Goal: Use online tool/utility: Utilize a website feature to perform a specific function

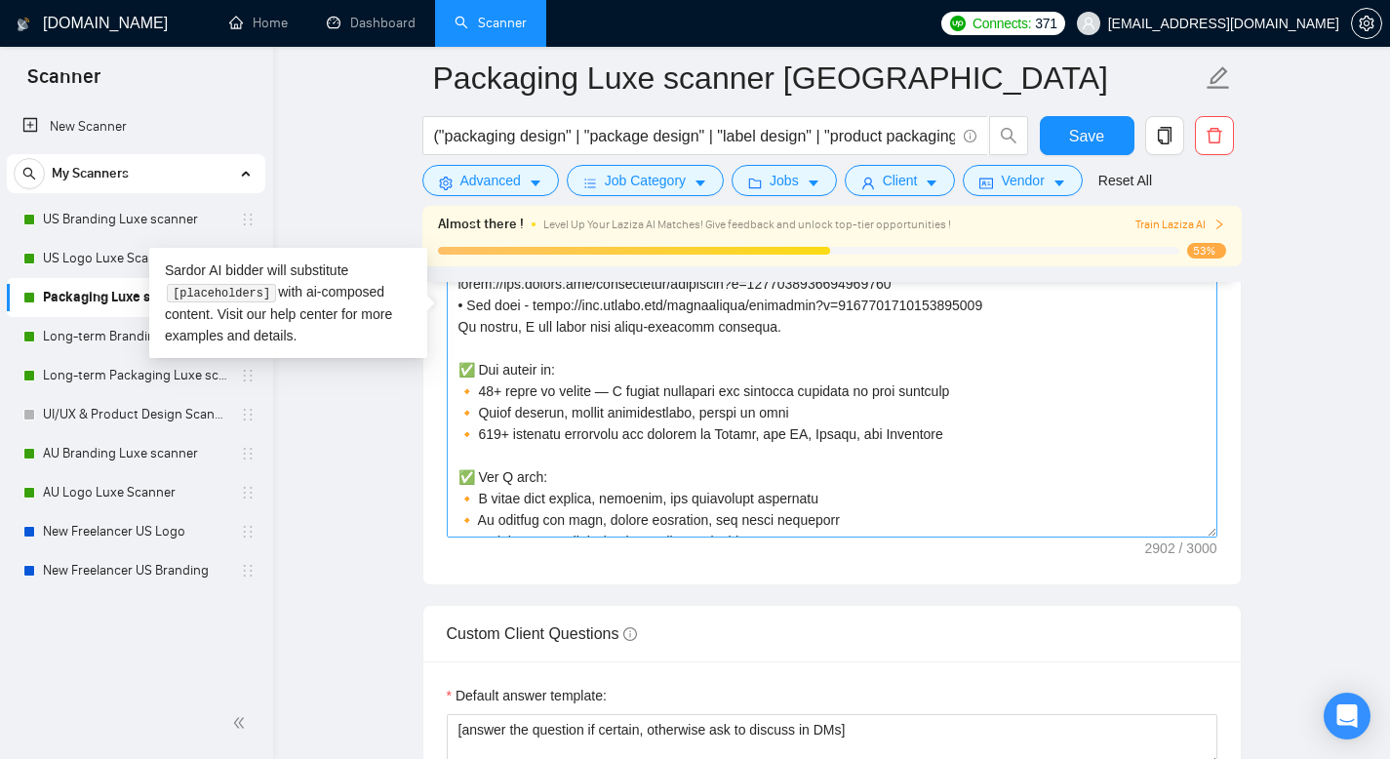
scroll to position [687, 0]
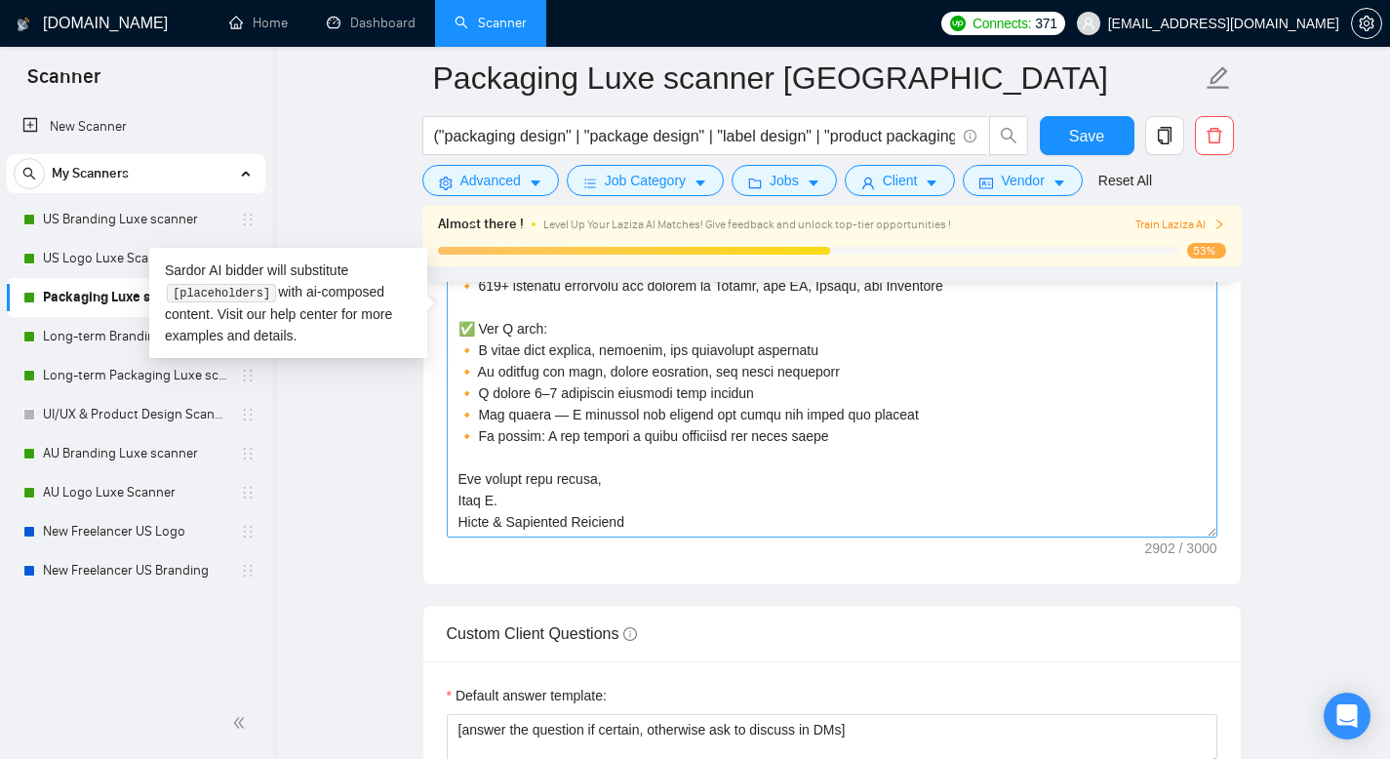
click at [461, 345] on textarea "Cover letter template:" at bounding box center [832, 318] width 771 height 439
click at [460, 345] on textarea "Cover letter template:" at bounding box center [832, 318] width 771 height 439
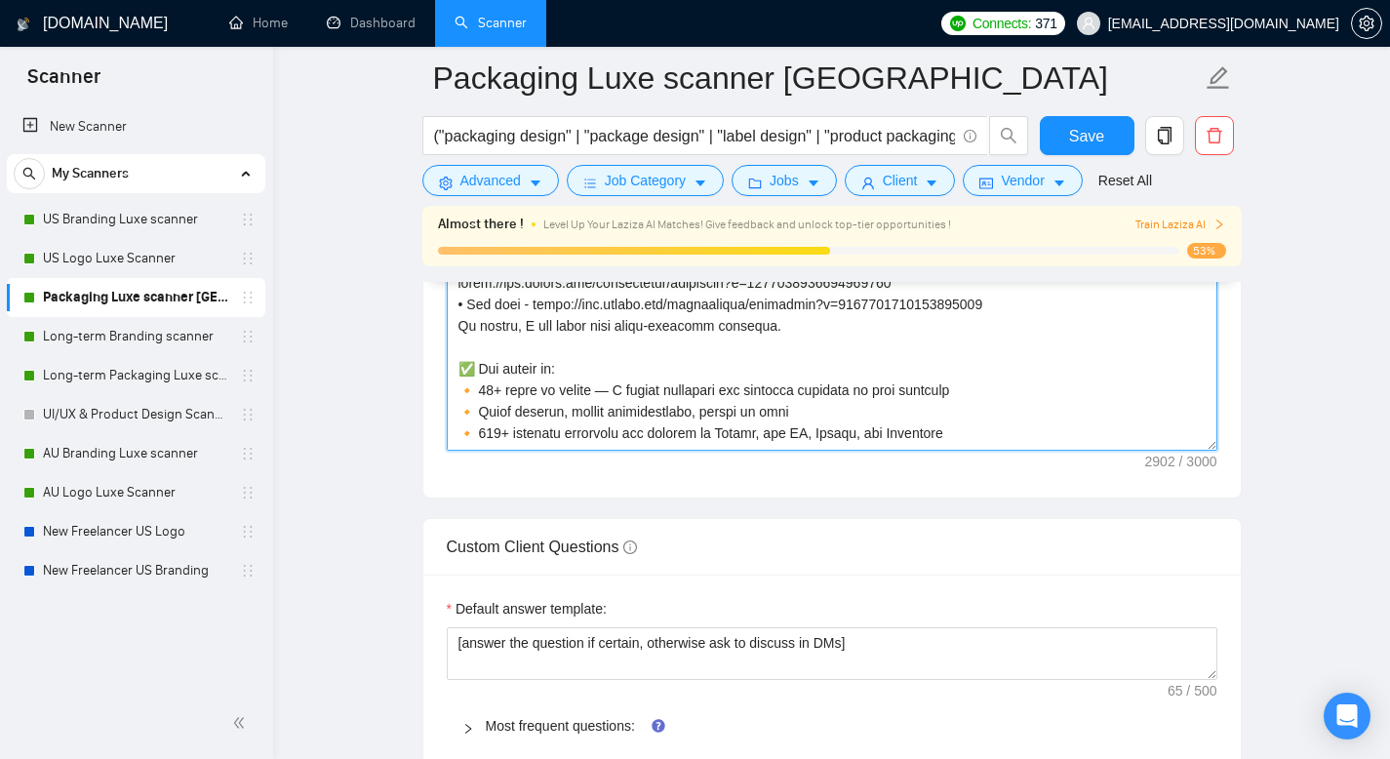
scroll to position [454, 0]
drag, startPoint x: 614, startPoint y: 502, endPoint x: 462, endPoint y: 367, distance: 203.1
click at [462, 367] on textarea "Cover letter template:" at bounding box center [832, 231] width 771 height 439
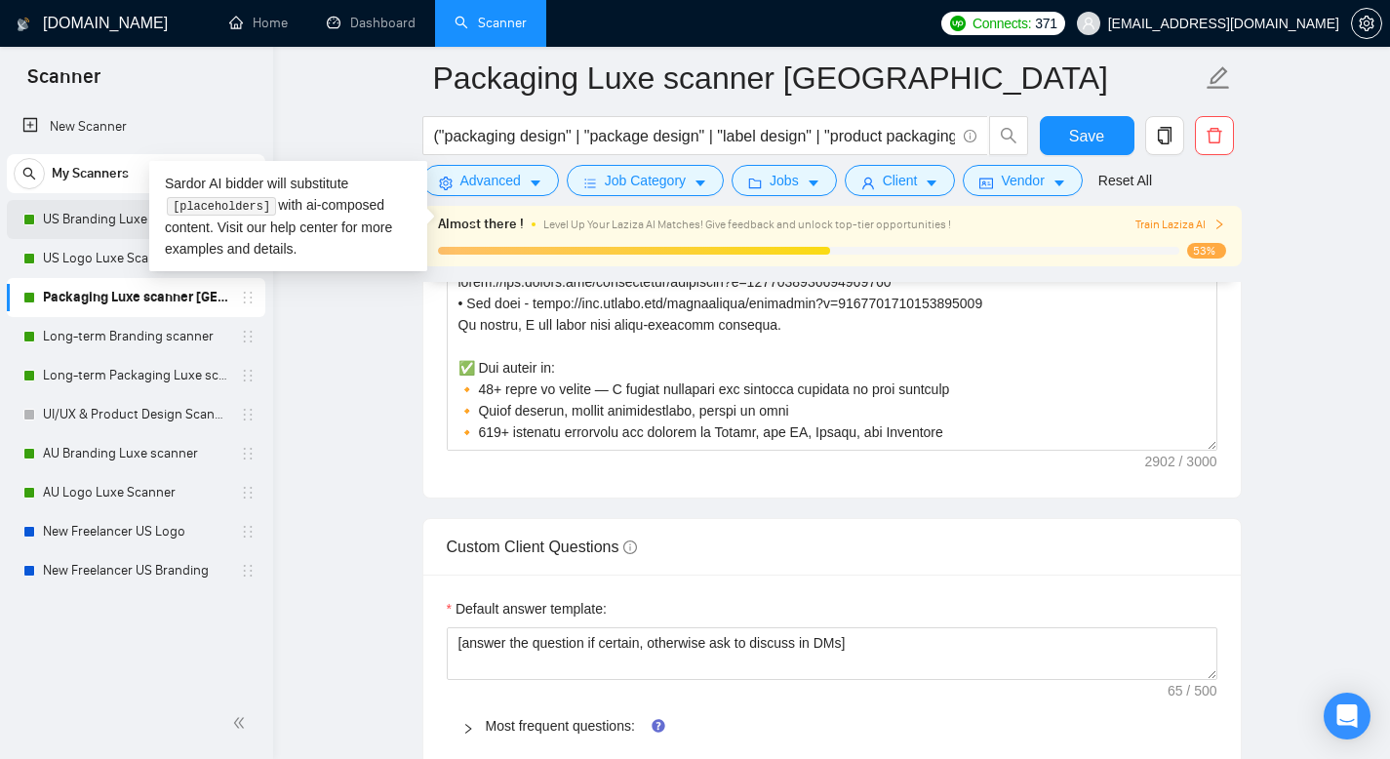
click at [81, 223] on link "US Branding Luxe scanner" at bounding box center [135, 219] width 185 height 39
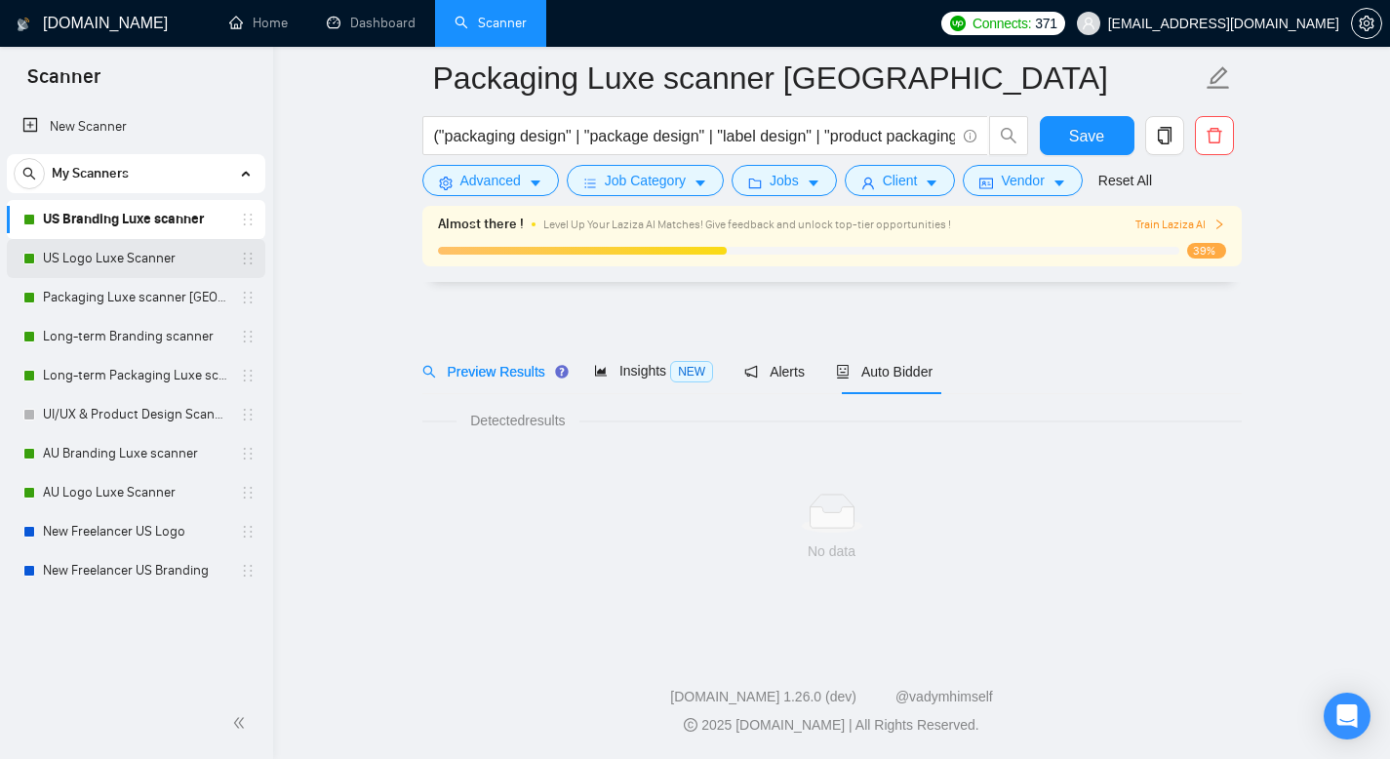
scroll to position [14, 0]
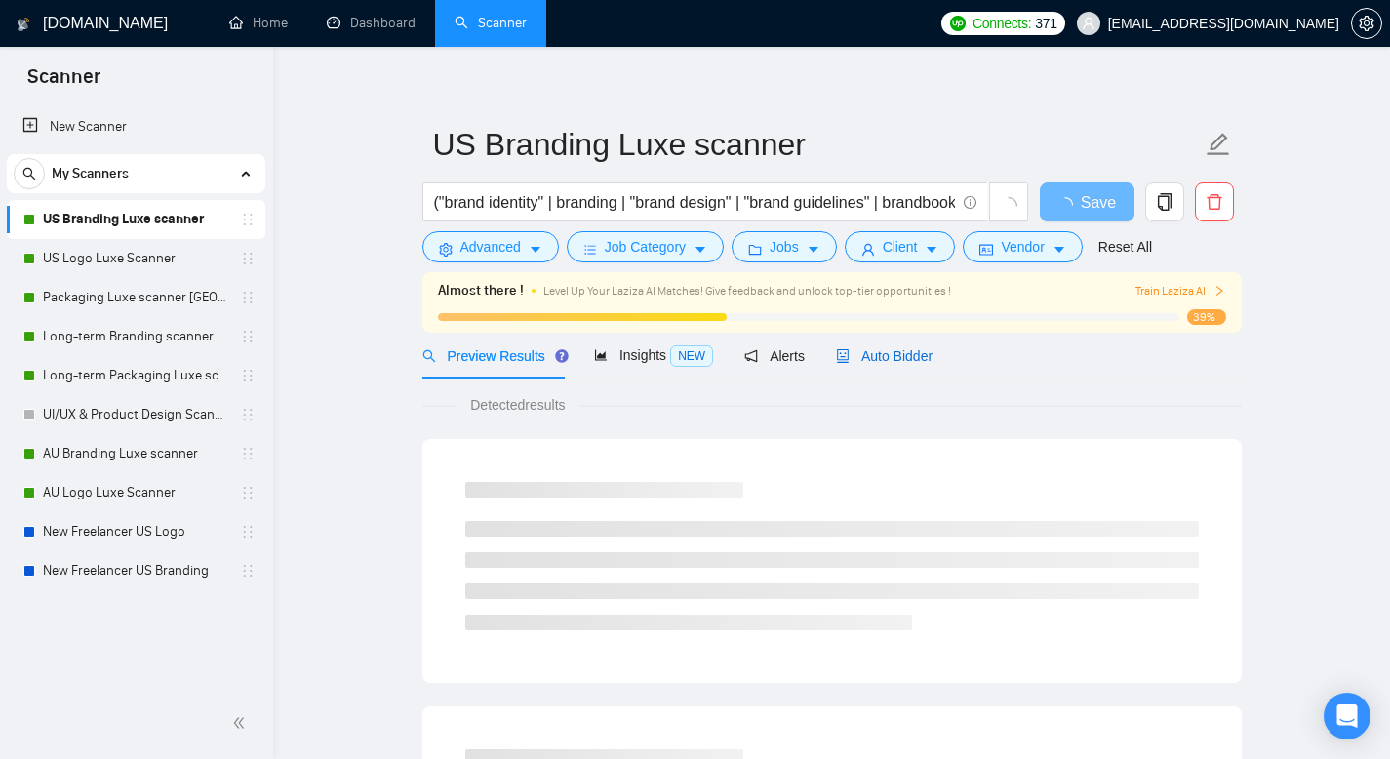
click at [909, 350] on span "Auto Bidder" at bounding box center [884, 356] width 97 height 16
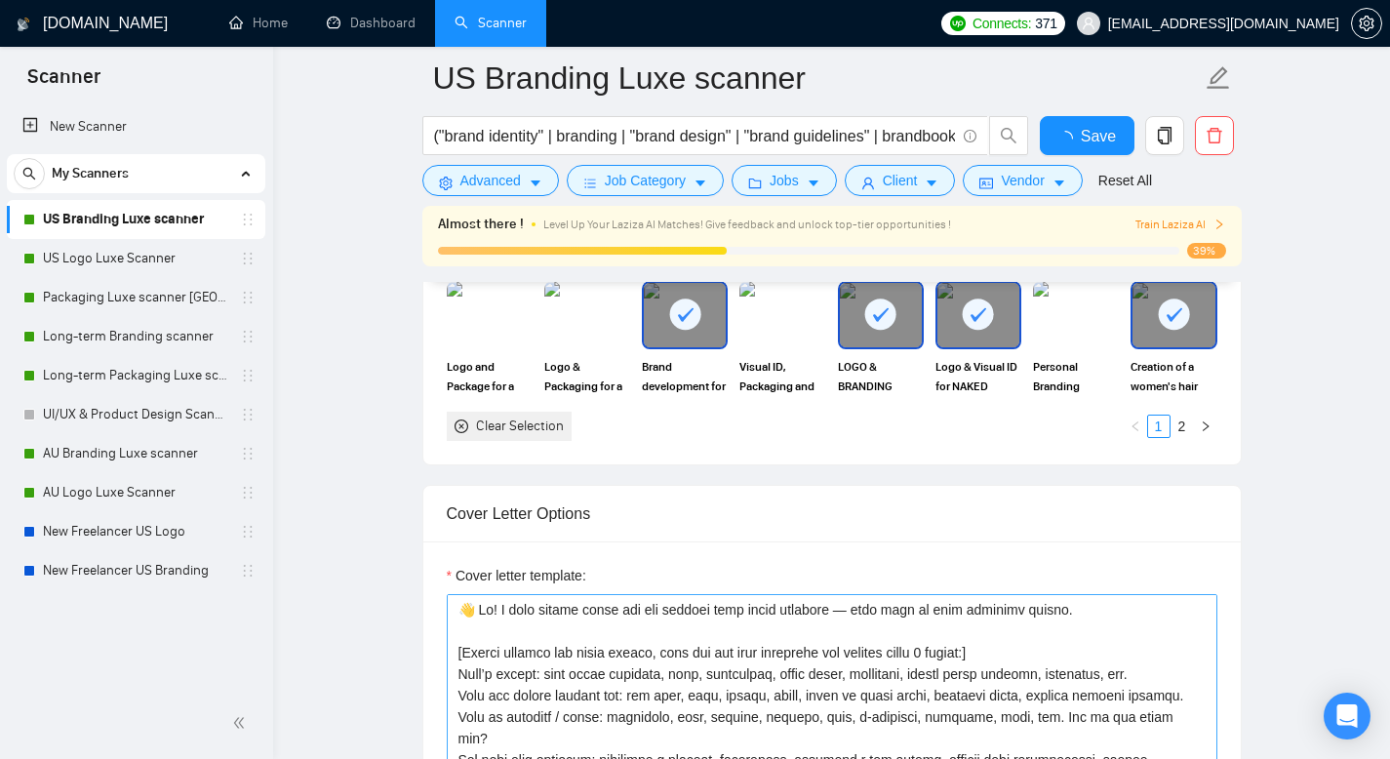
scroll to position [2082, 0]
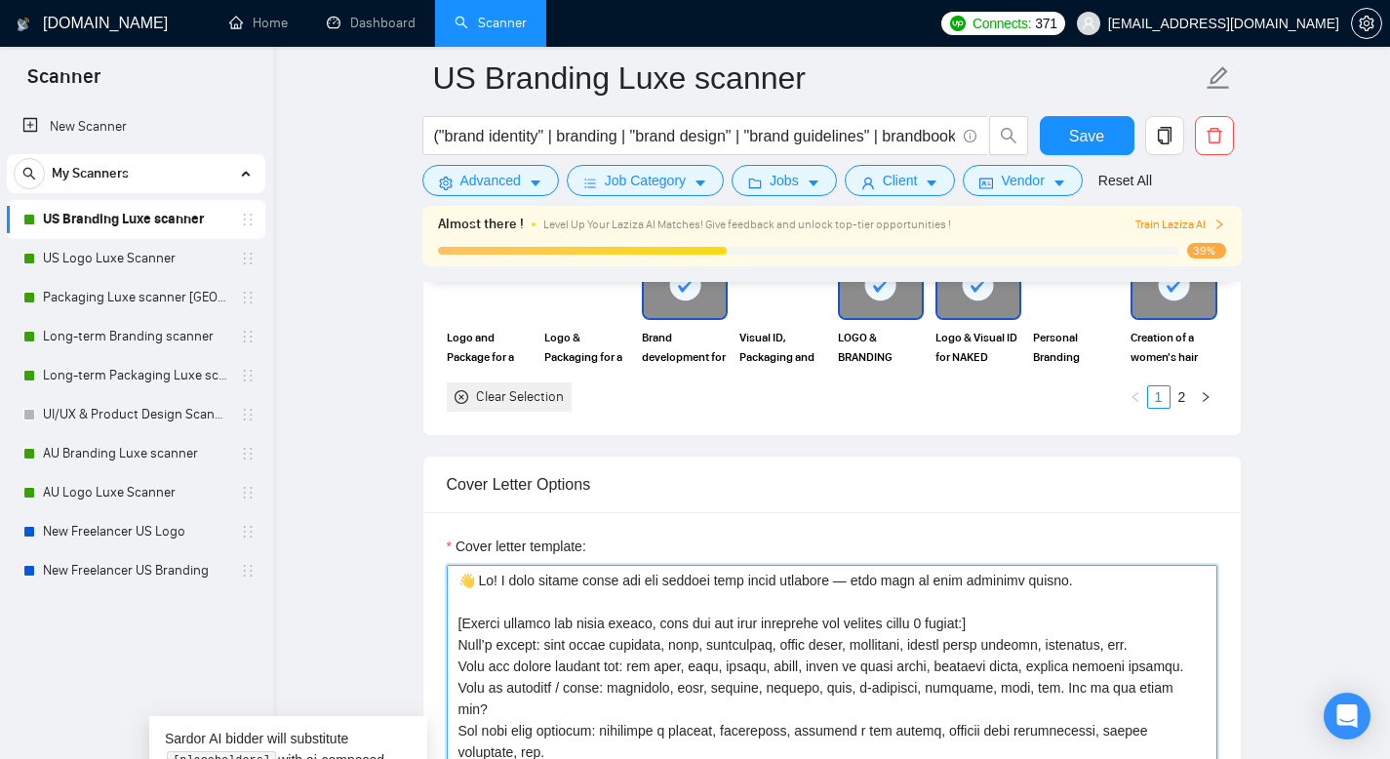
drag, startPoint x: 1030, startPoint y: 585, endPoint x: 474, endPoint y: 500, distance: 562.5
click at [474, 500] on div "Cover Letter Options Cover letter template:" at bounding box center [831, 754] width 819 height 596
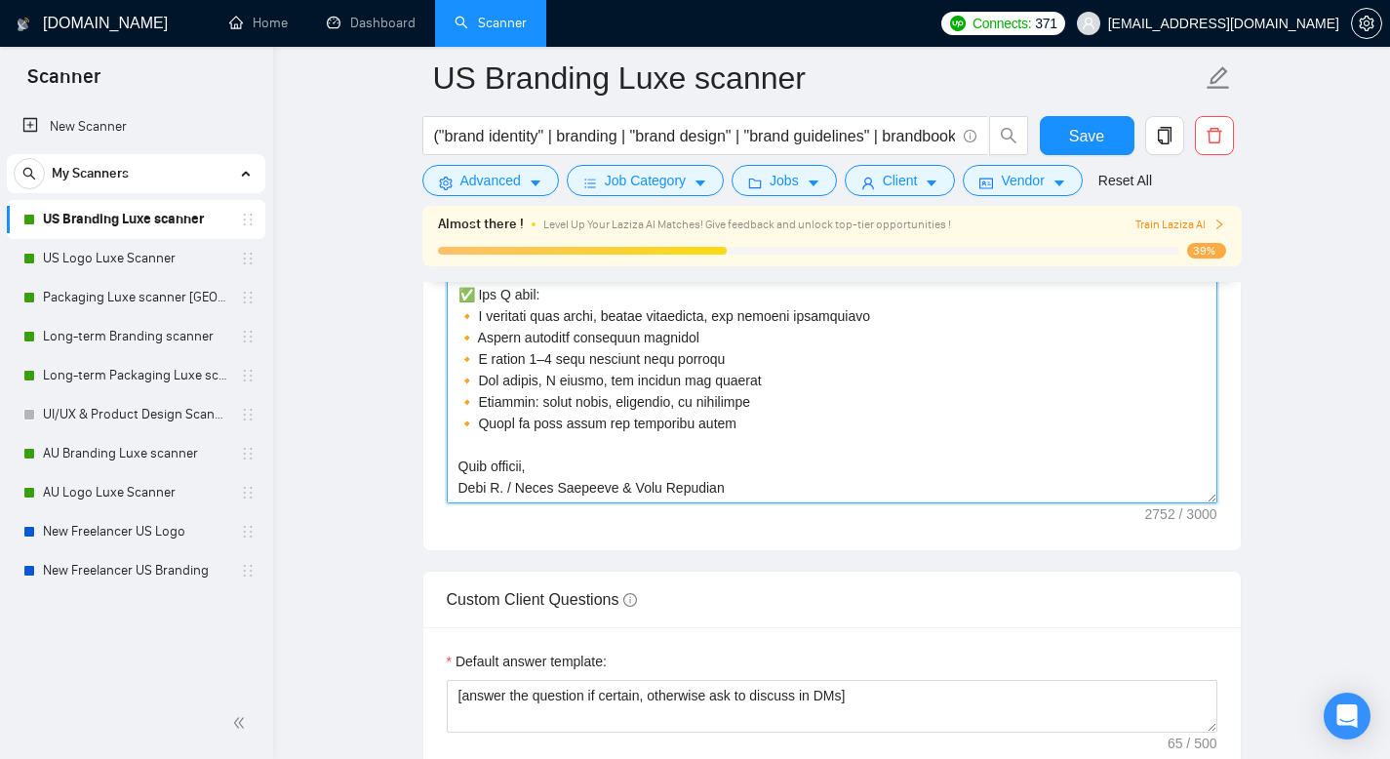
scroll to position [2587, 0]
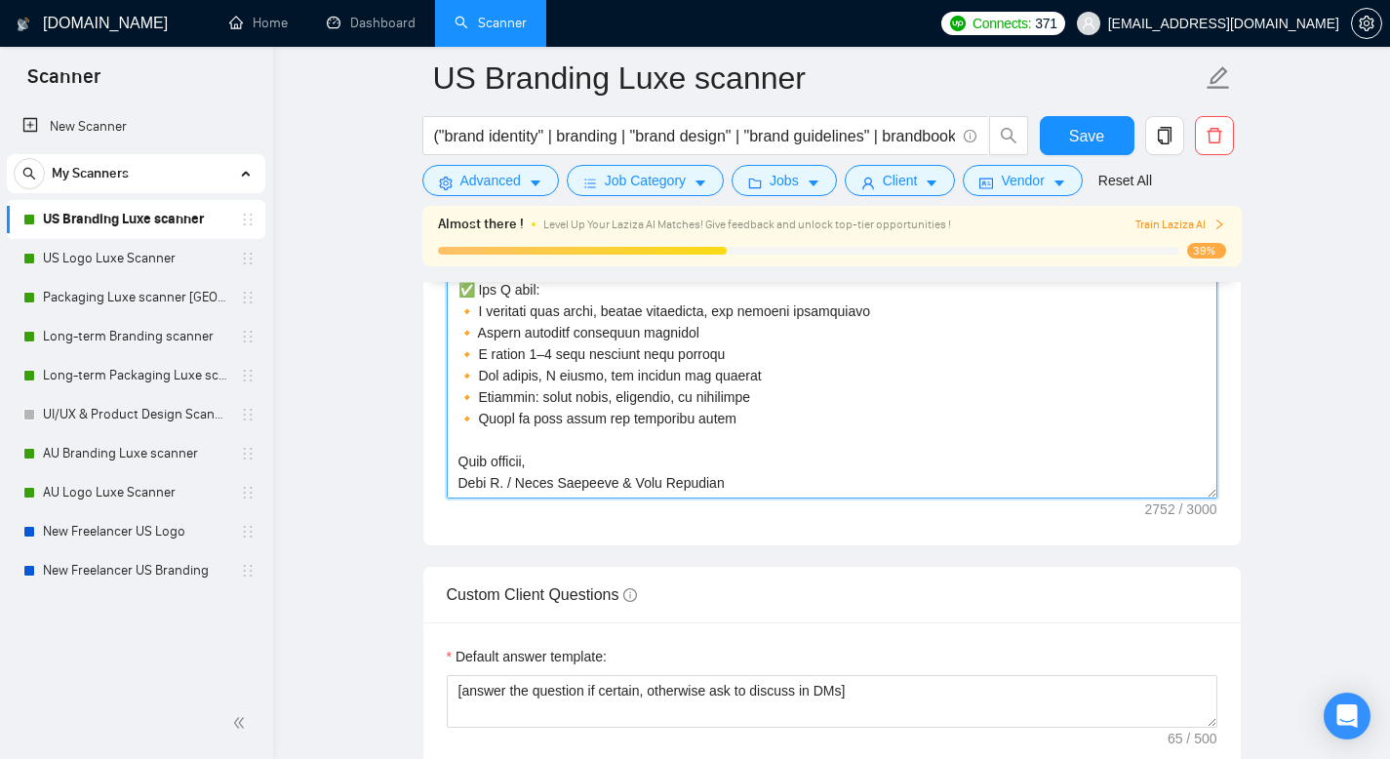
drag, startPoint x: 458, startPoint y: 421, endPoint x: 777, endPoint y: 479, distance: 324.2
click at [777, 479] on textarea "Cover letter template:" at bounding box center [832, 279] width 771 height 439
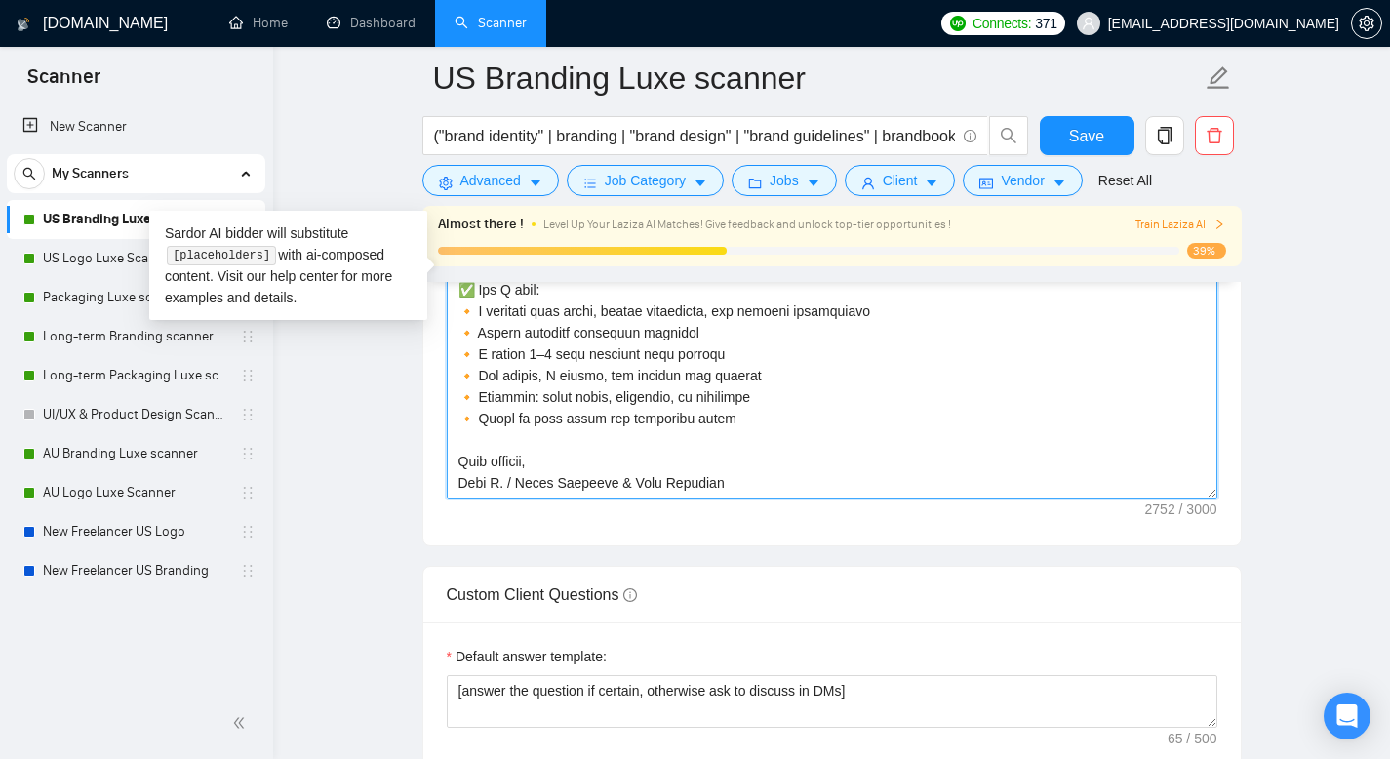
click at [476, 339] on textarea "Cover letter template:" at bounding box center [832, 279] width 771 height 439
click at [459, 328] on textarea "Cover letter template:" at bounding box center [832, 279] width 771 height 439
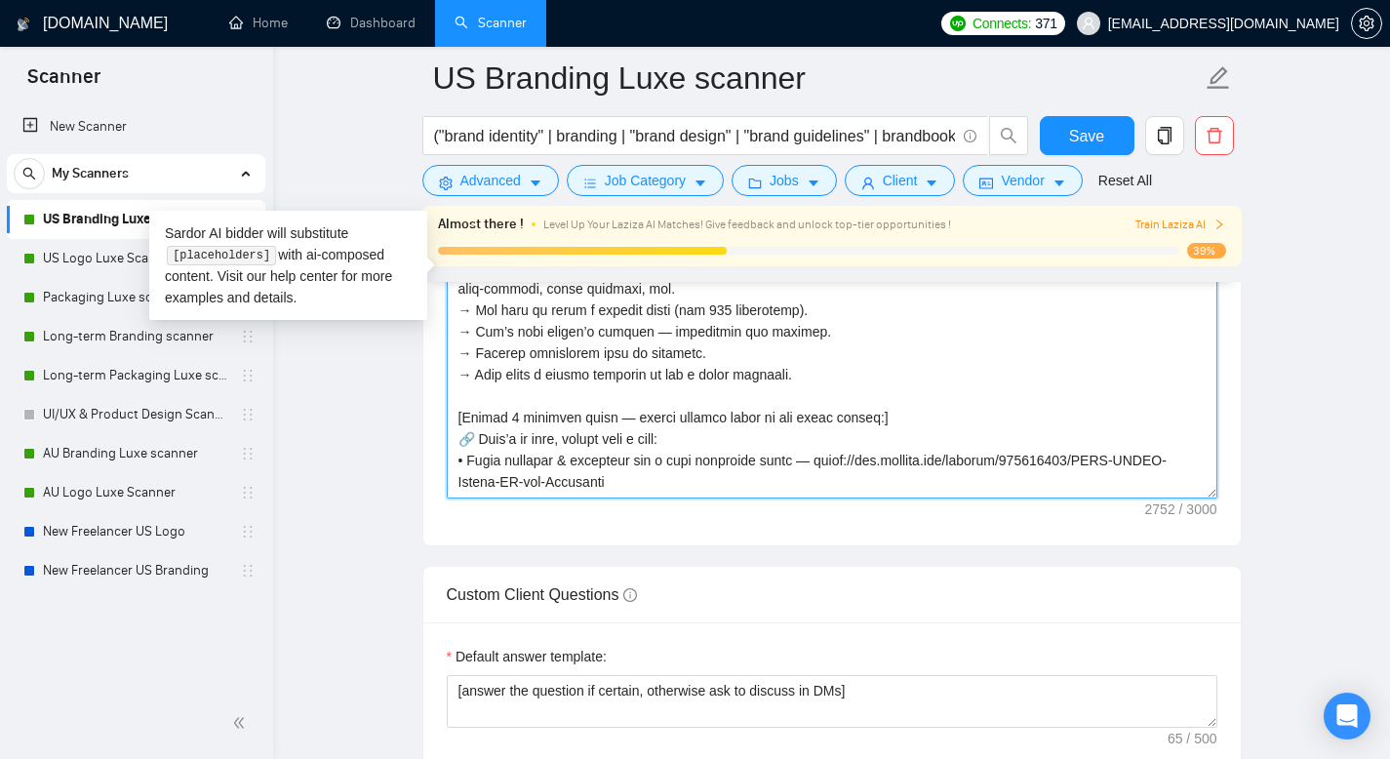
scroll to position [0, 0]
drag, startPoint x: 468, startPoint y: 393, endPoint x: 443, endPoint y: 397, distance: 25.7
click at [443, 397] on div "Cover letter template:" at bounding box center [832, 276] width 818 height 539
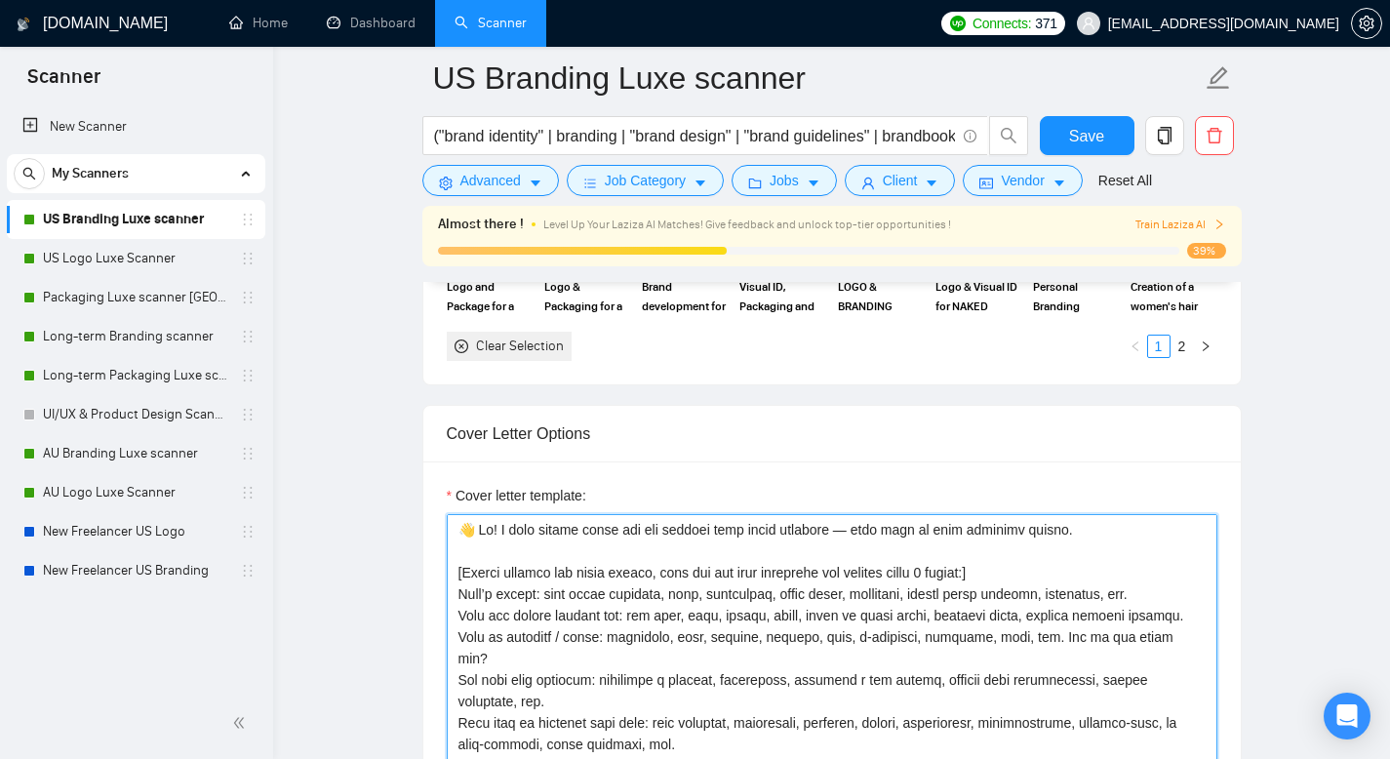
scroll to position [2067, 0]
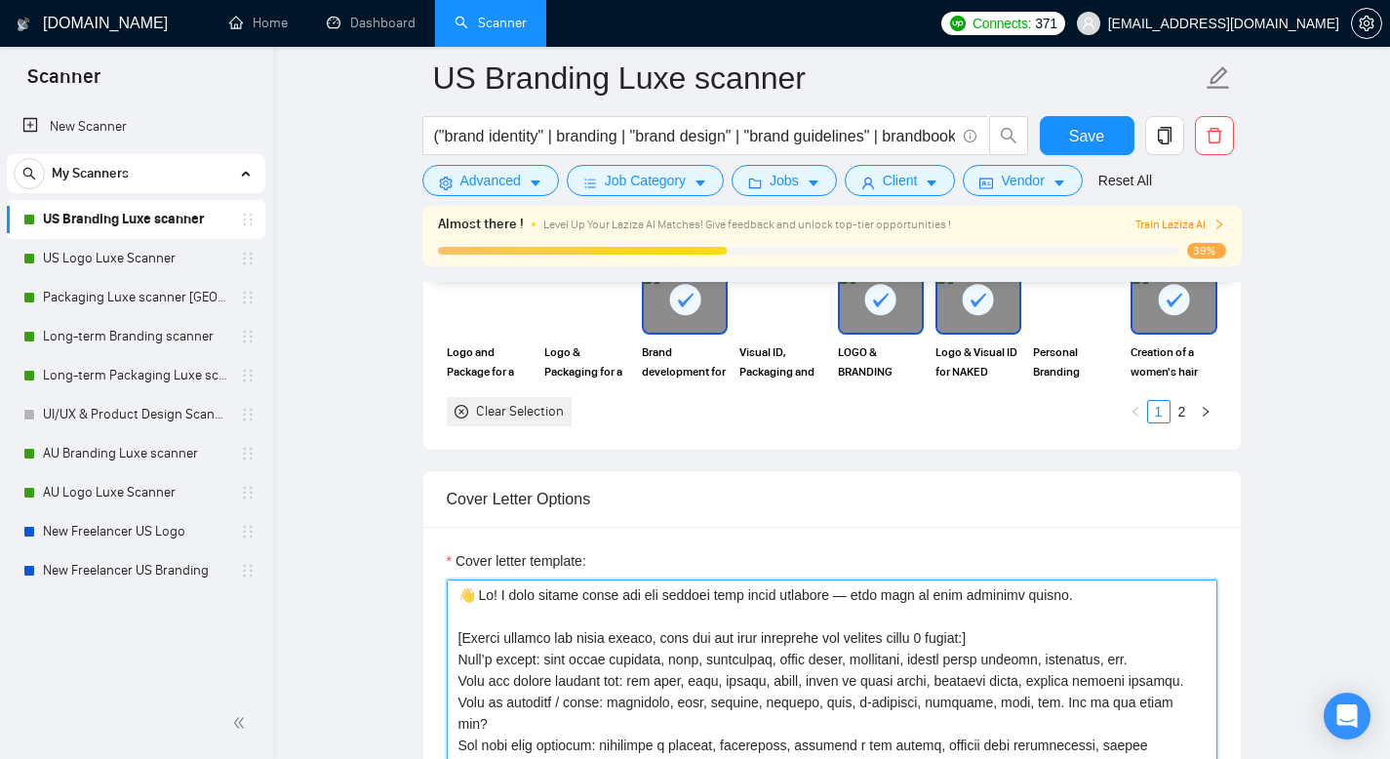
drag, startPoint x: 1061, startPoint y: 602, endPoint x: 441, endPoint y: 570, distance: 621.3
